Goal: Find specific page/section: Find specific page/section

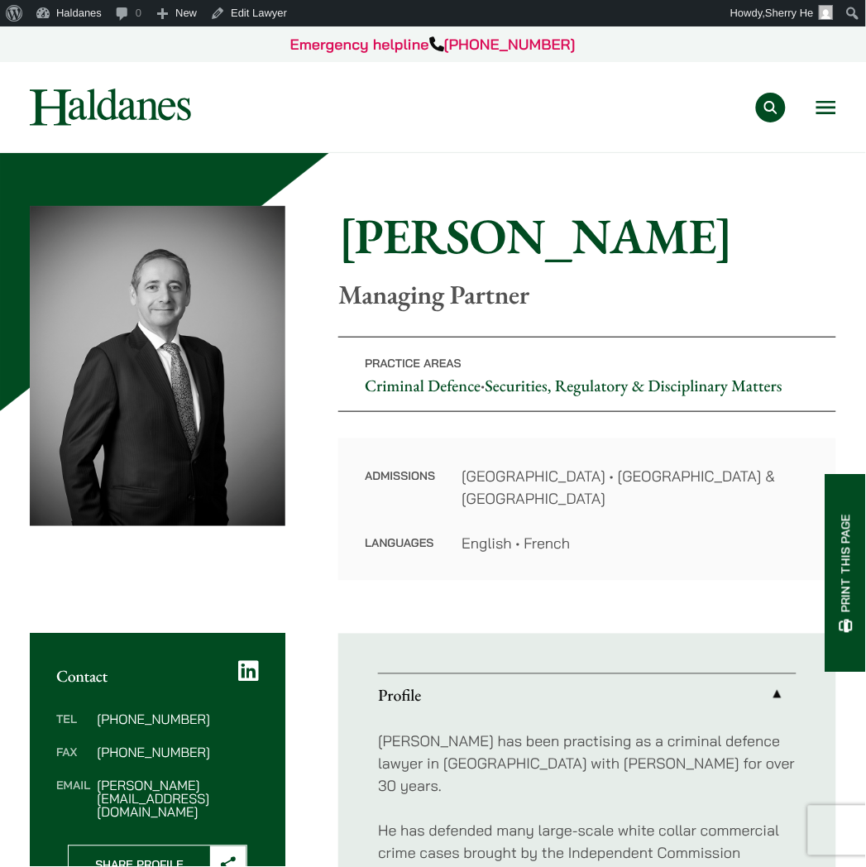
click at [820, 101] on button "Open menu" at bounding box center [827, 107] width 20 height 13
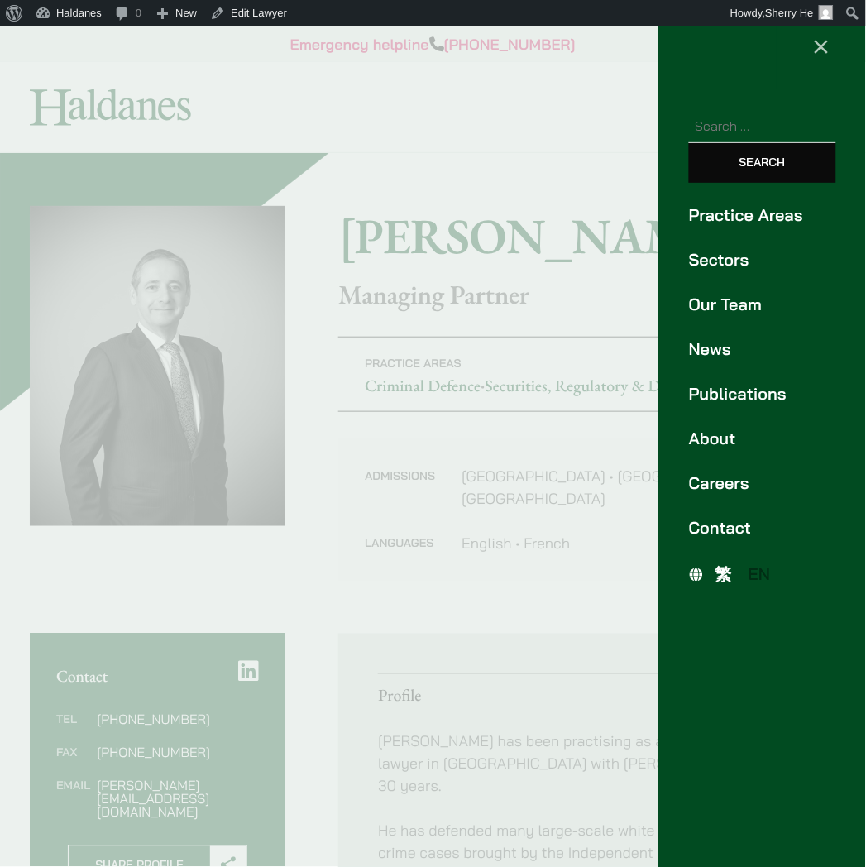
click at [766, 307] on link "Our Team" at bounding box center [762, 304] width 147 height 25
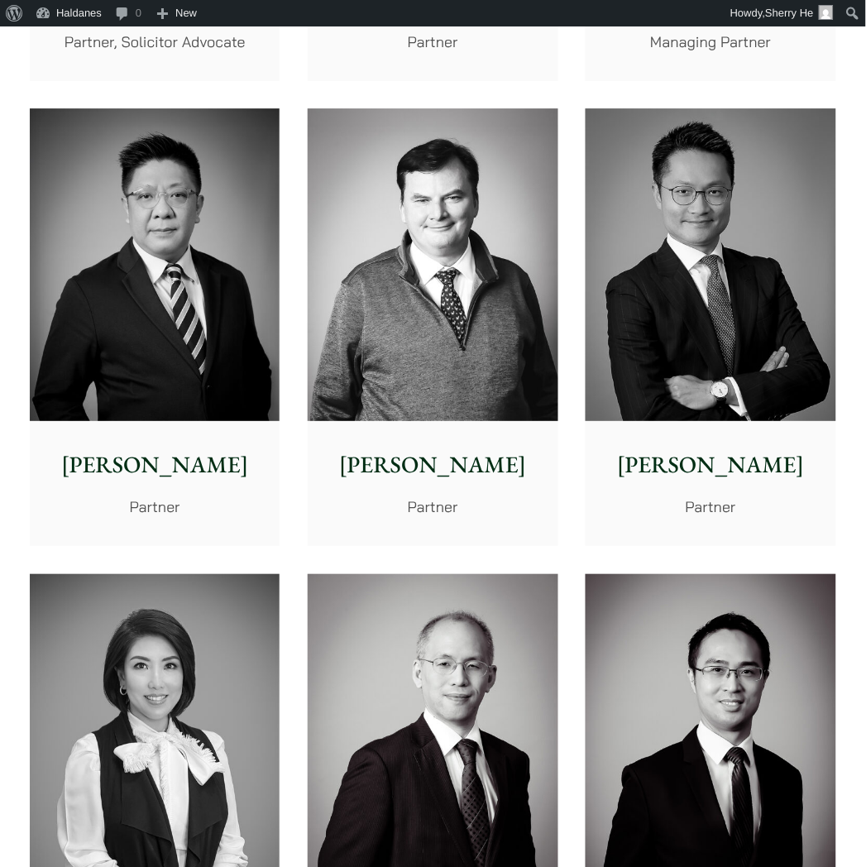
scroll to position [919, 0]
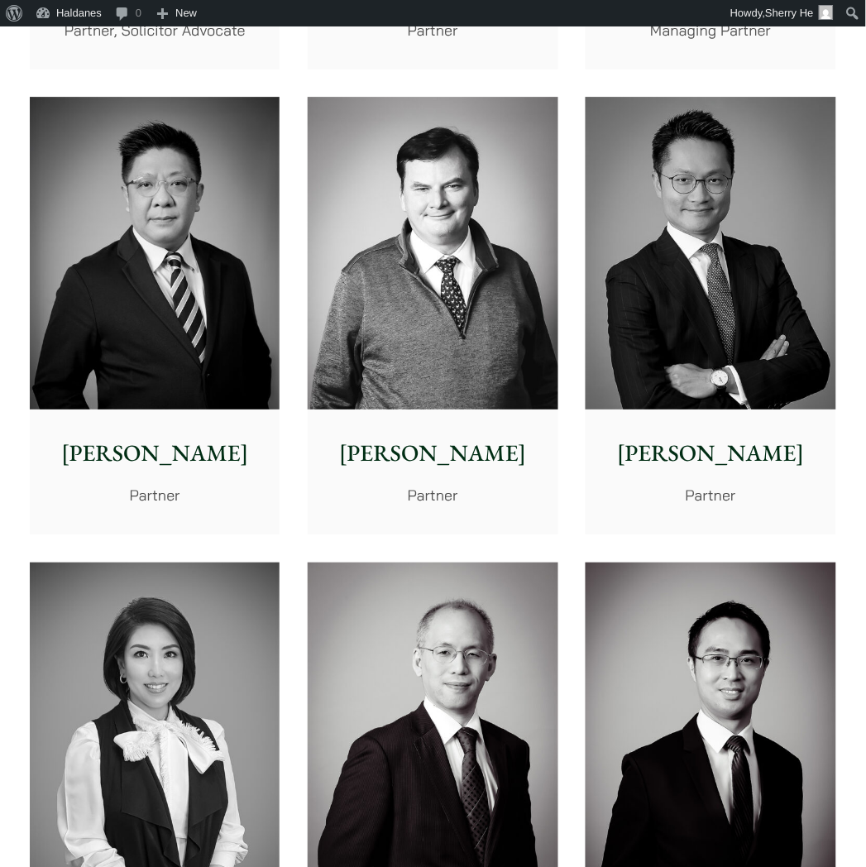
click at [474, 338] on img at bounding box center [433, 253] width 250 height 313
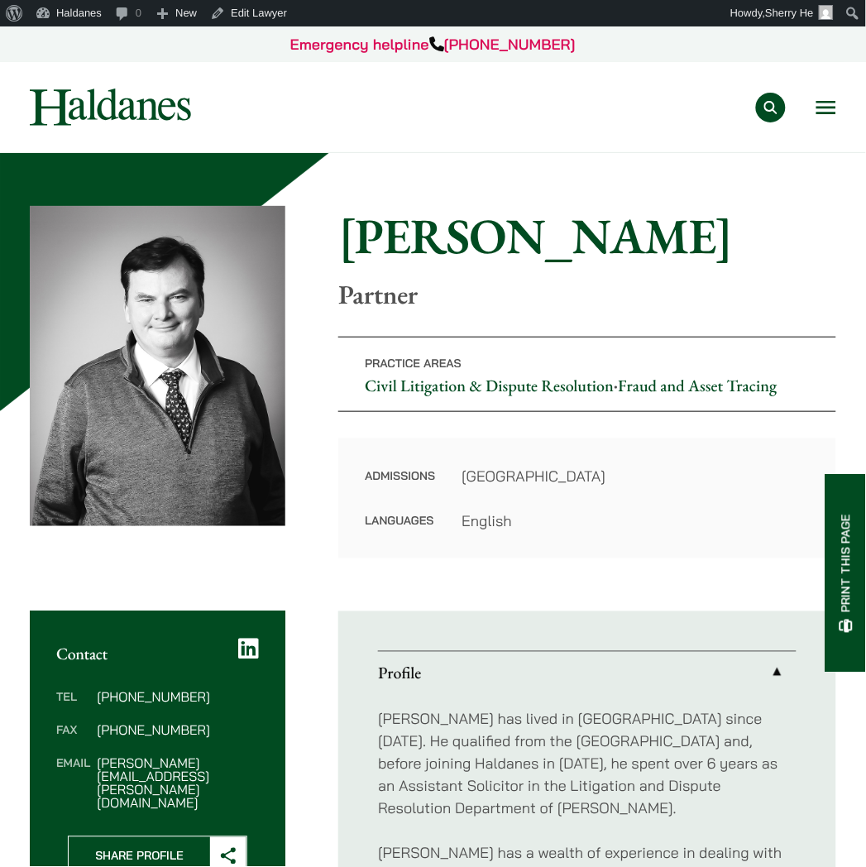
click at [609, 394] on link "Civil Litigation & Dispute Resolution" at bounding box center [489, 386] width 249 height 22
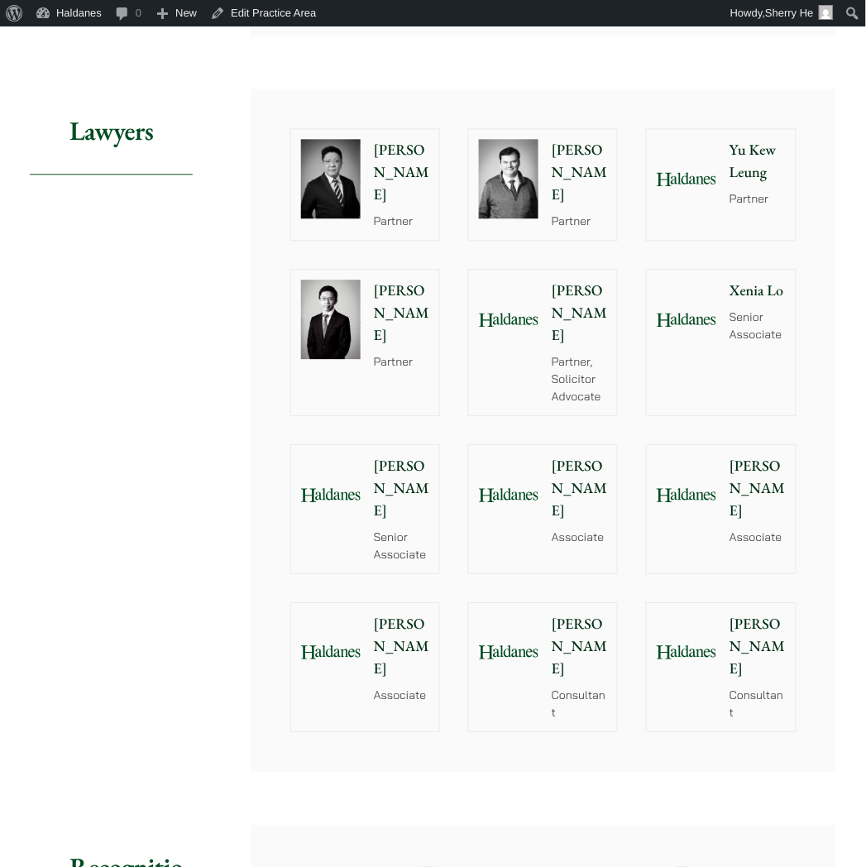
scroll to position [1655, 0]
